Goal: Find specific page/section: Find specific page/section

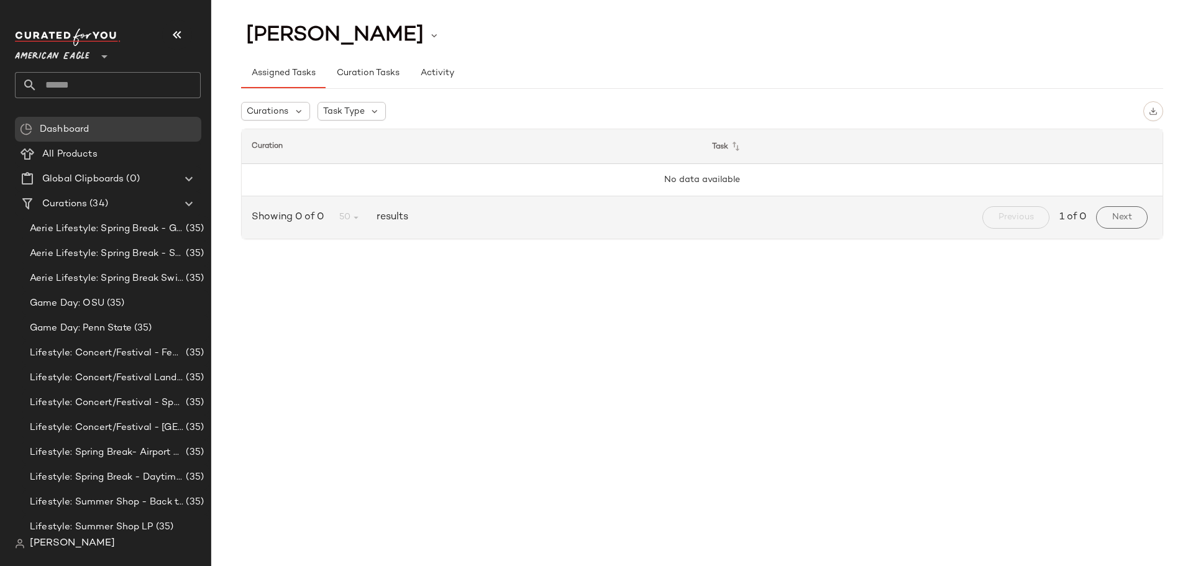
scroll to position [62, 0]
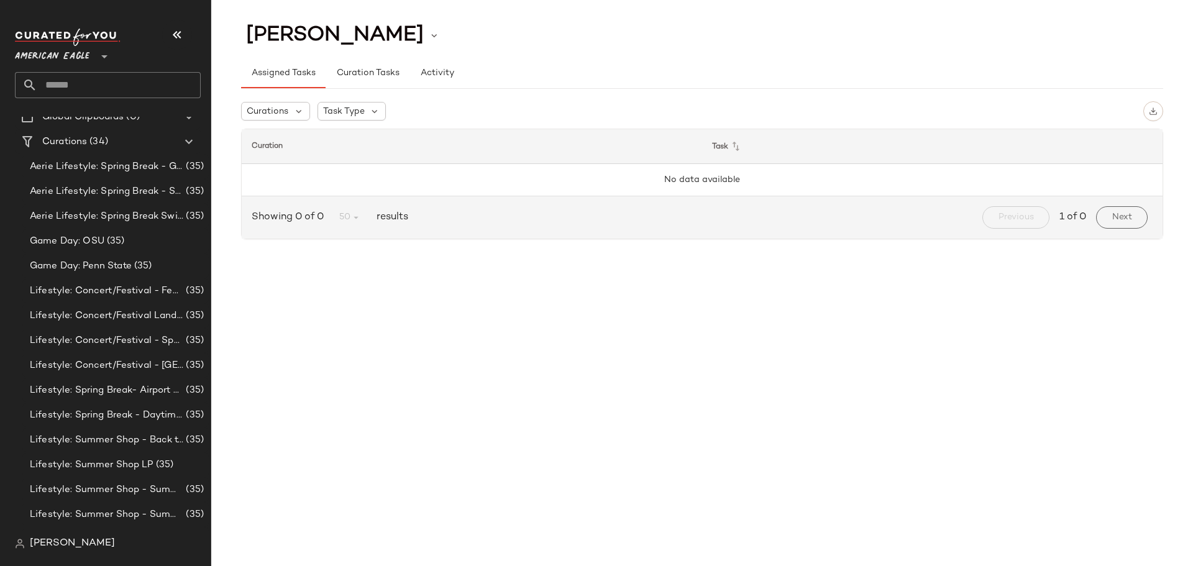
click at [75, 535] on div "[PERSON_NAME]" at bounding box center [113, 543] width 196 height 25
click at [52, 547] on span "[PERSON_NAME]" at bounding box center [72, 543] width 85 height 15
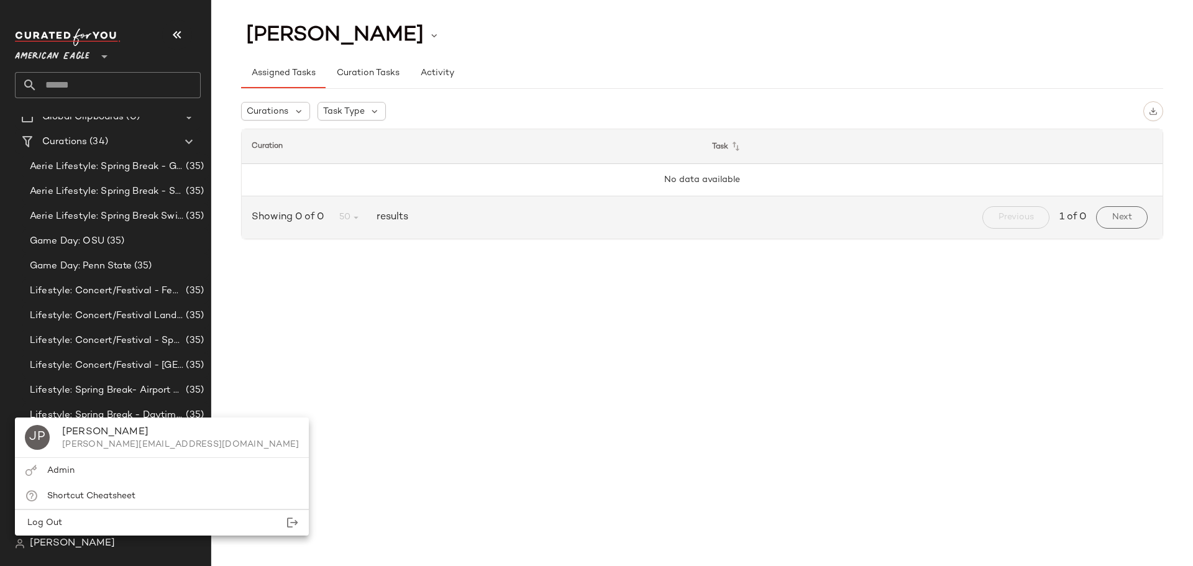
click at [98, 53] on icon at bounding box center [104, 56] width 15 height 15
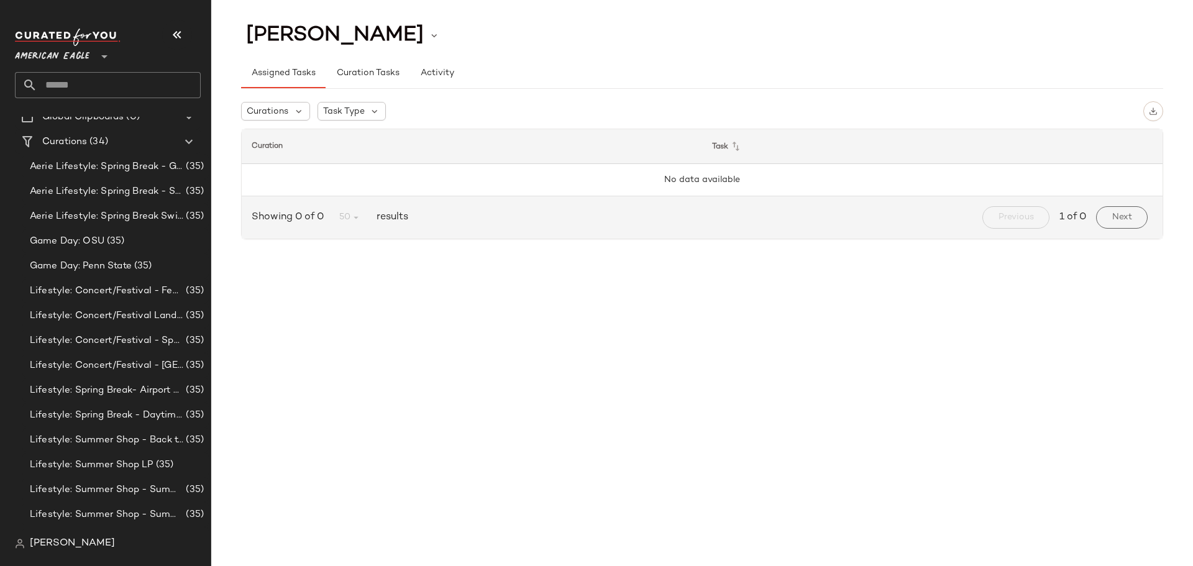
click at [98, 53] on icon at bounding box center [104, 56] width 15 height 15
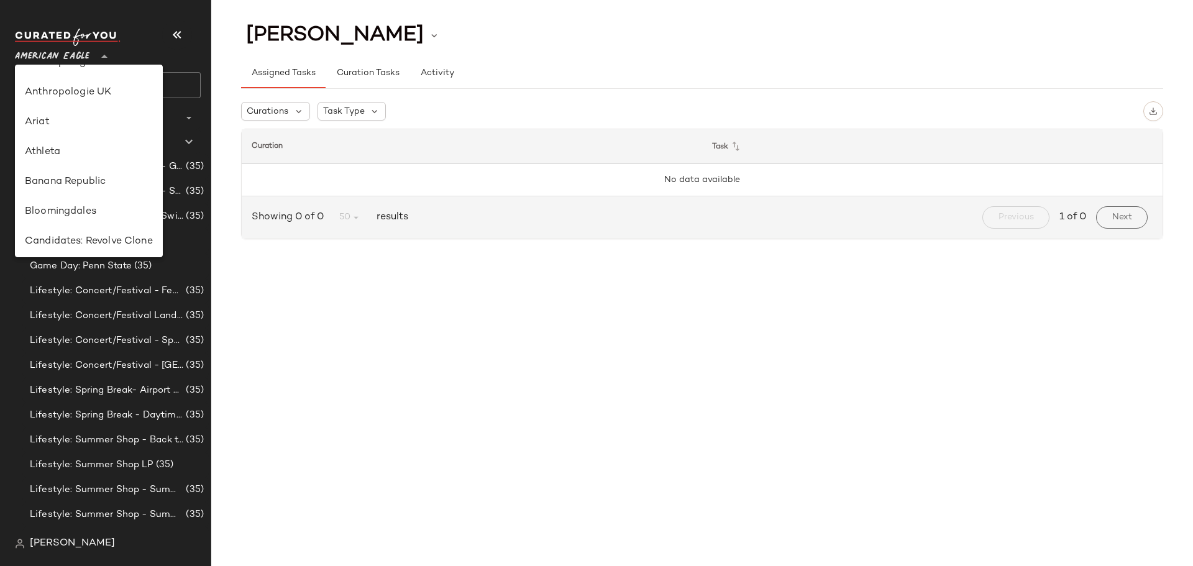
scroll to position [186, 0]
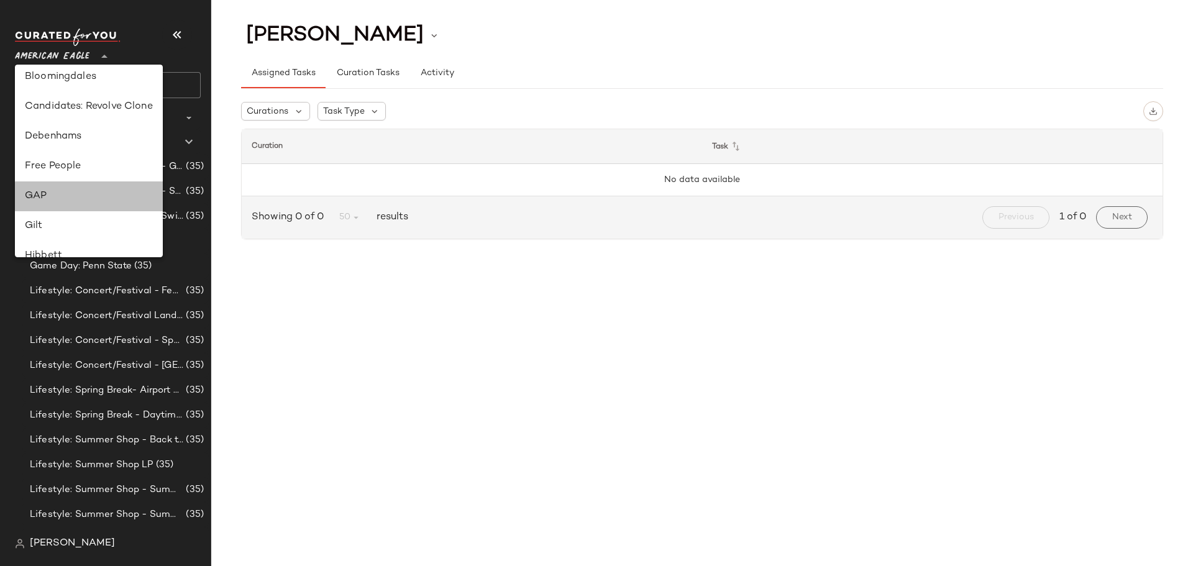
click at [89, 193] on div "GAP" at bounding box center [89, 196] width 128 height 15
type input "**"
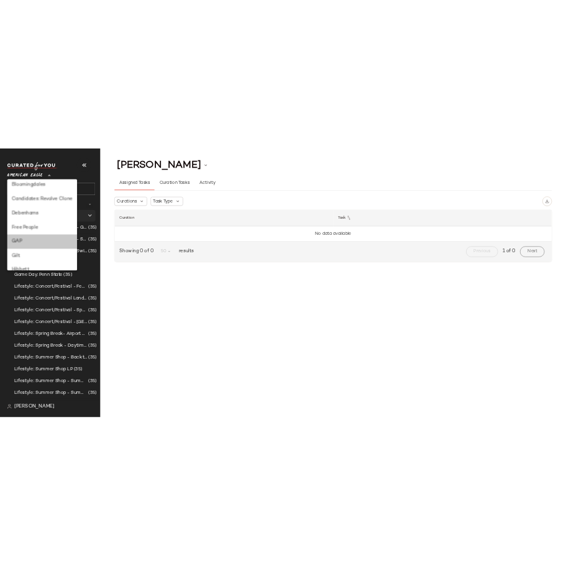
scroll to position [0, 0]
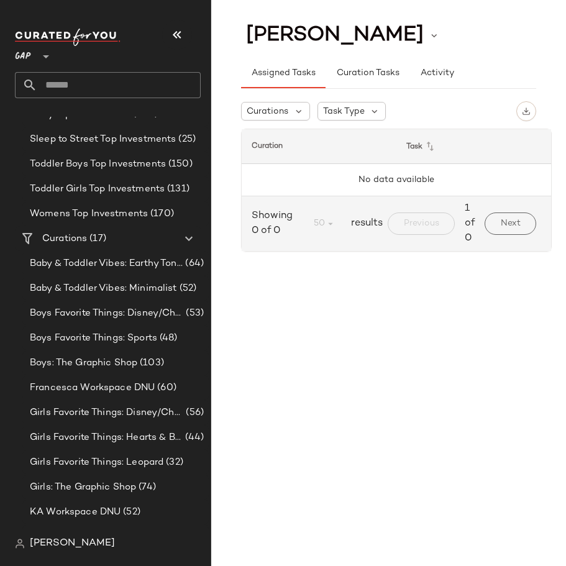
scroll to position [373, 0]
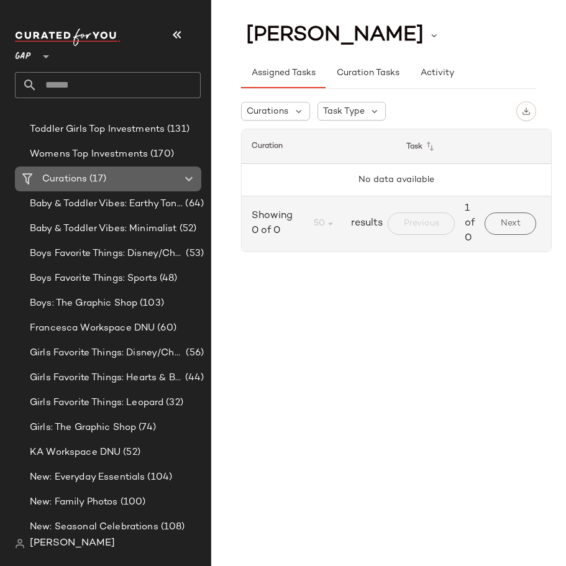
click at [65, 183] on span "Curations" at bounding box center [64, 179] width 45 height 14
